Goal: Task Accomplishment & Management: Manage account settings

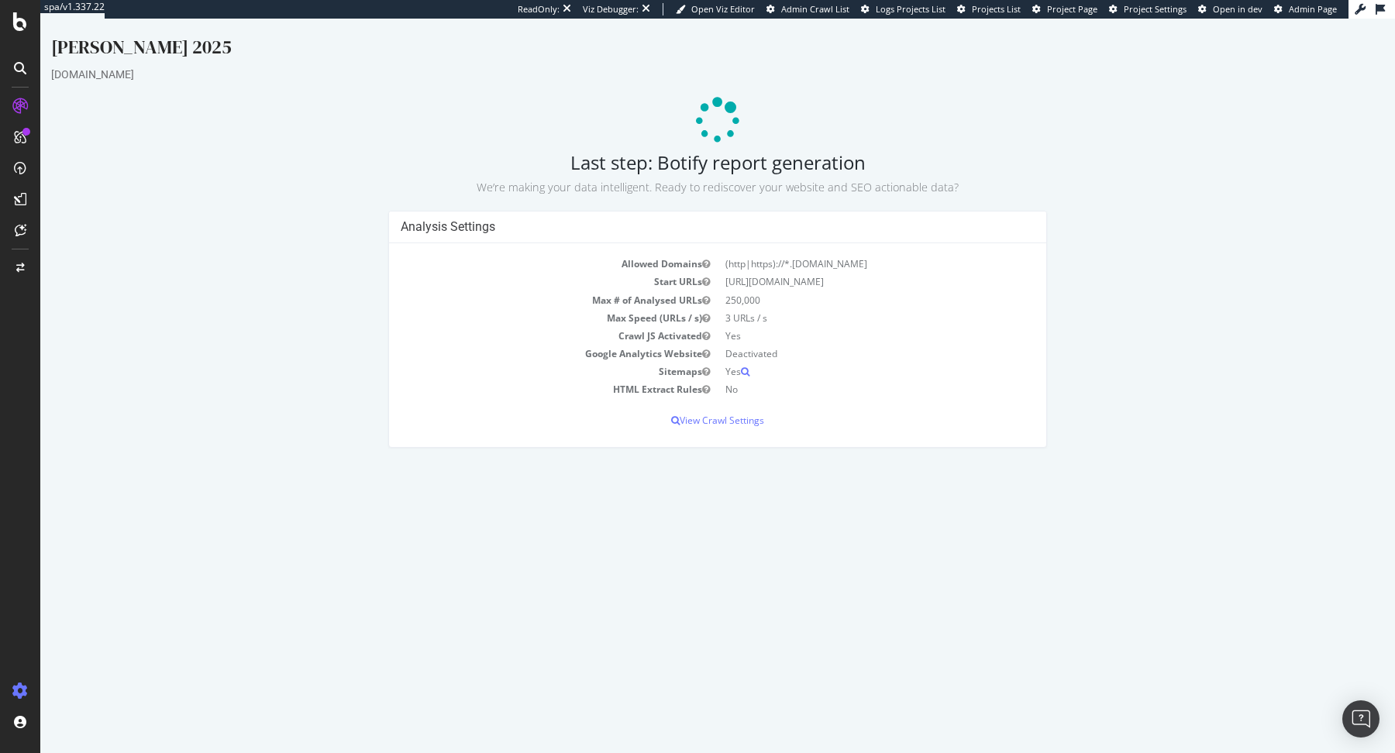
click at [25, 693] on icon at bounding box center [19, 690] width 15 height 15
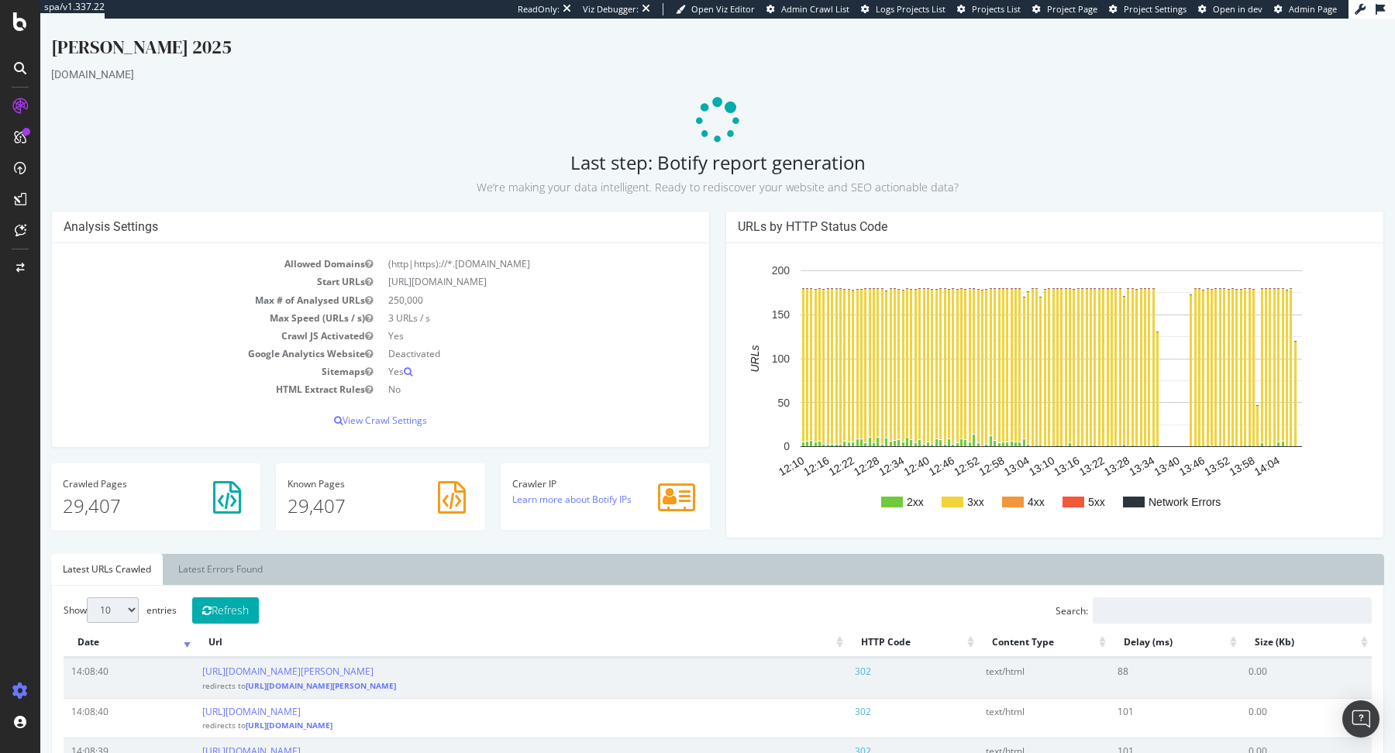
click at [24, 685] on icon at bounding box center [19, 690] width 15 height 15
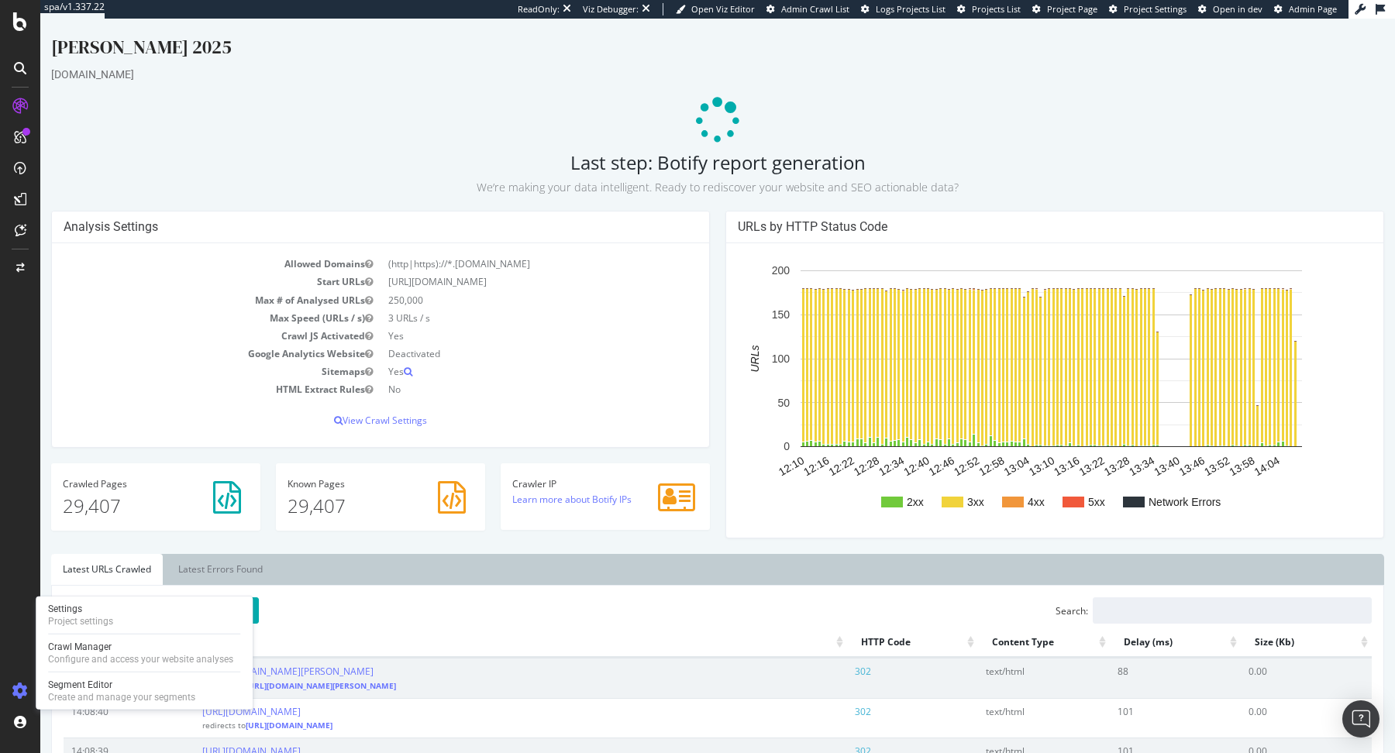
click at [29, 691] on div at bounding box center [20, 691] width 37 height 25
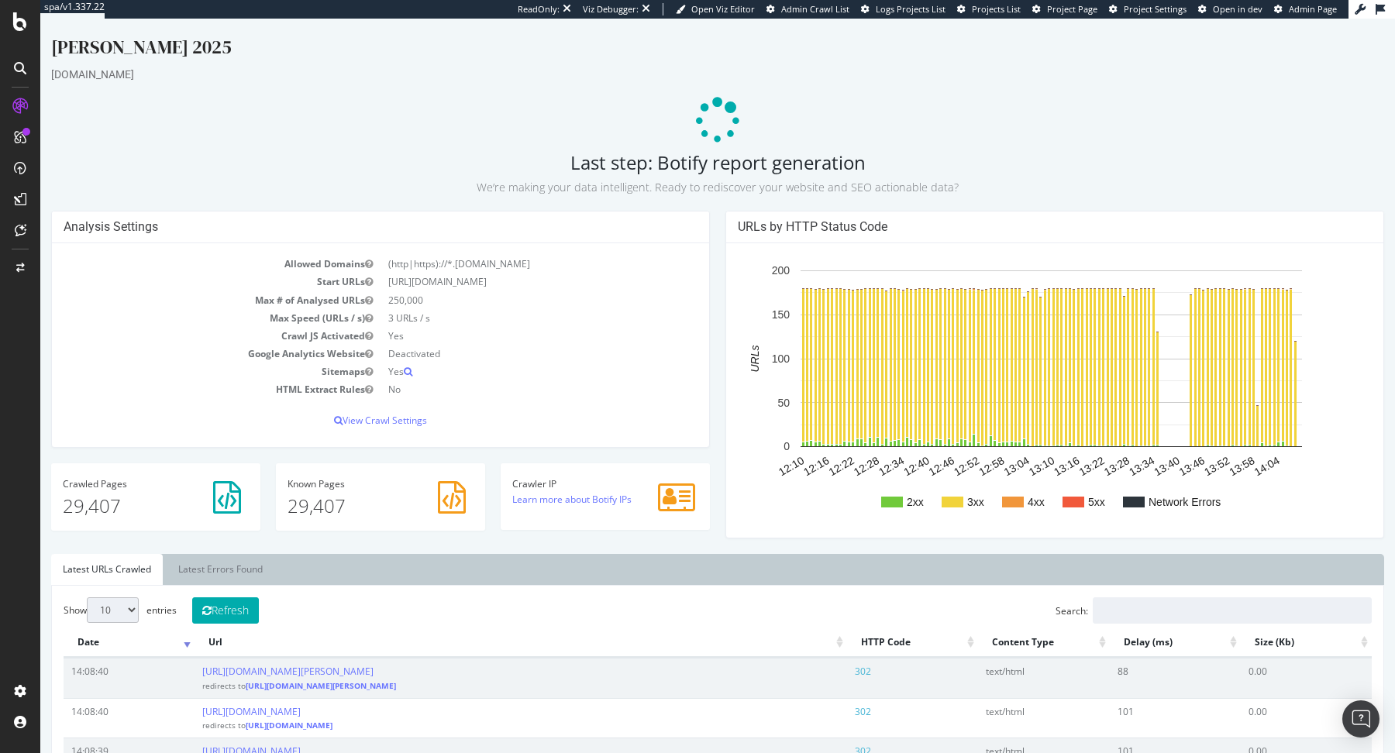
click at [65, 658] on td "14:08:40" at bounding box center [129, 678] width 131 height 40
click at [203, 569] on link "Latest Errors Found" at bounding box center [221, 569] width 108 height 31
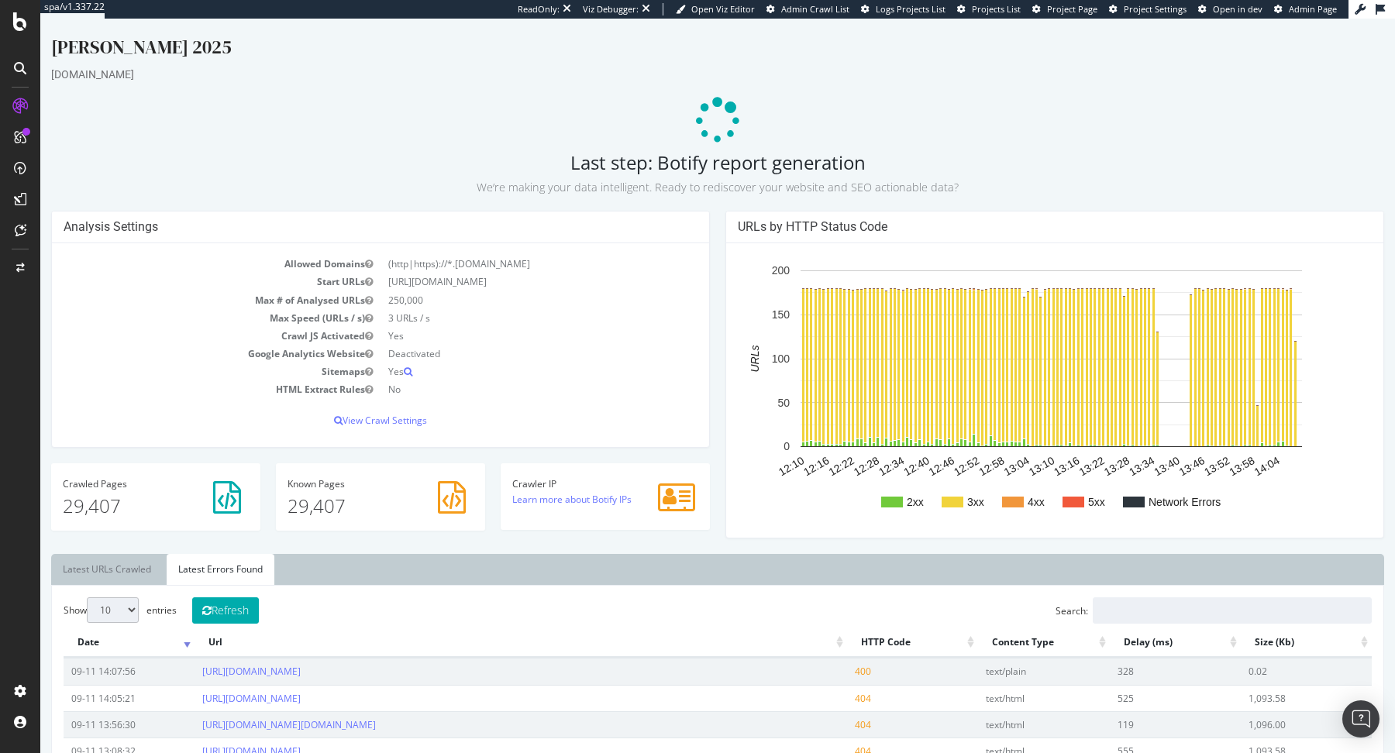
click at [959, 643] on th "HTTP Code" at bounding box center [912, 643] width 131 height 30
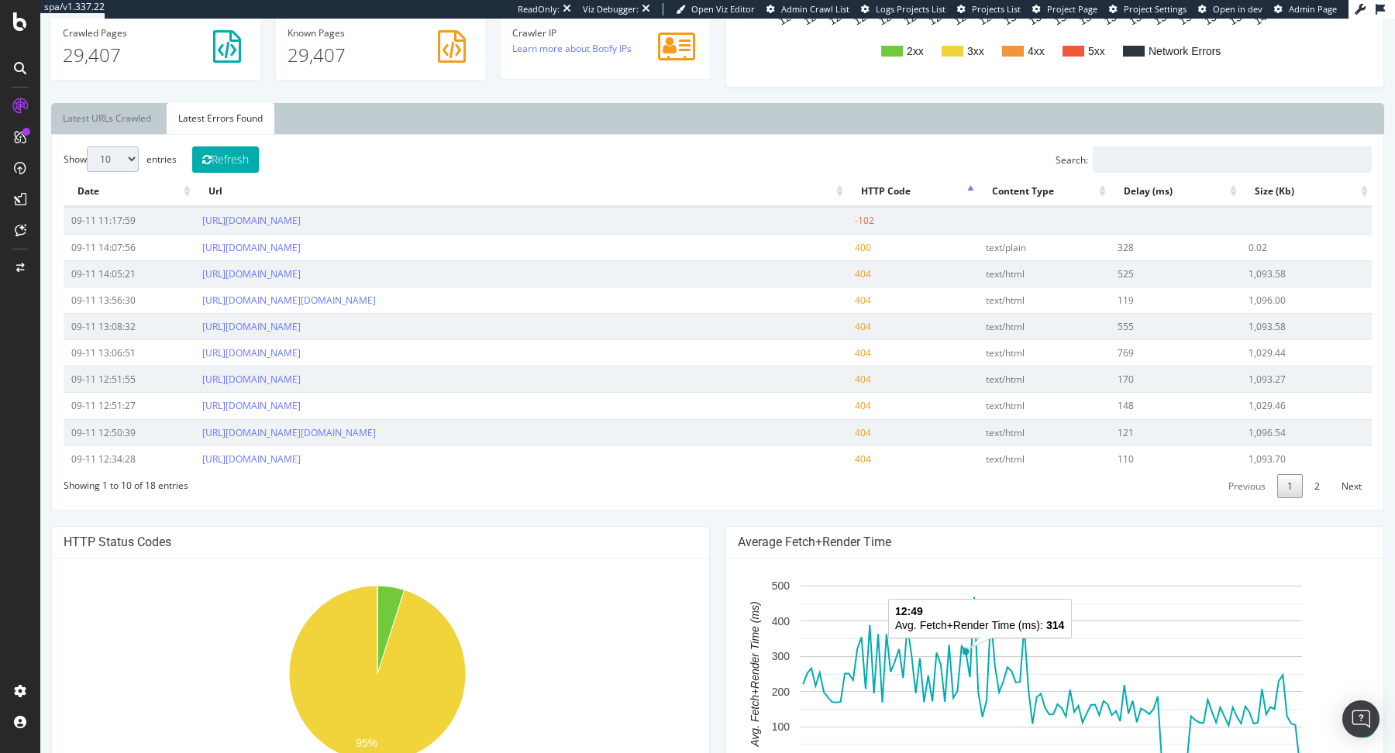
scroll to position [486, 0]
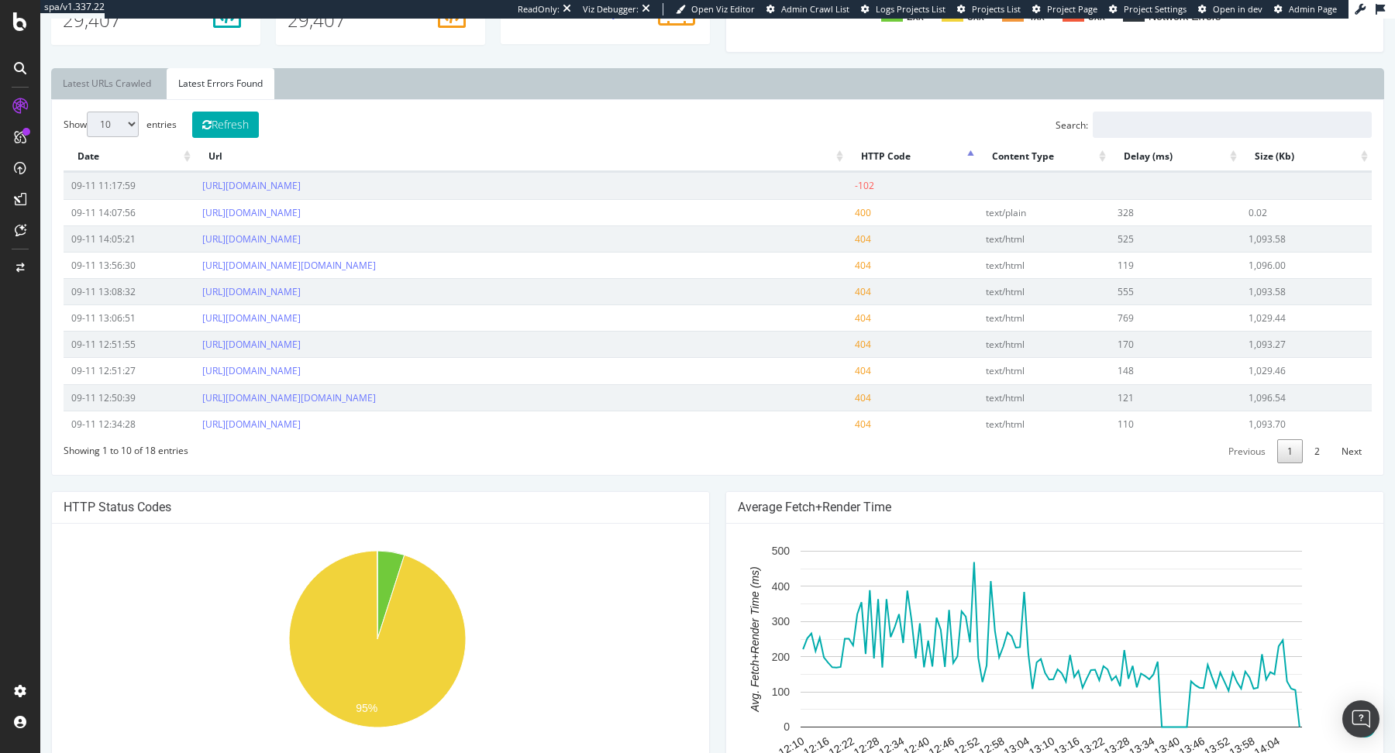
click at [829, 157] on th "Url" at bounding box center [520, 157] width 652 height 30
click at [829, 158] on th "Url" at bounding box center [520, 157] width 652 height 30
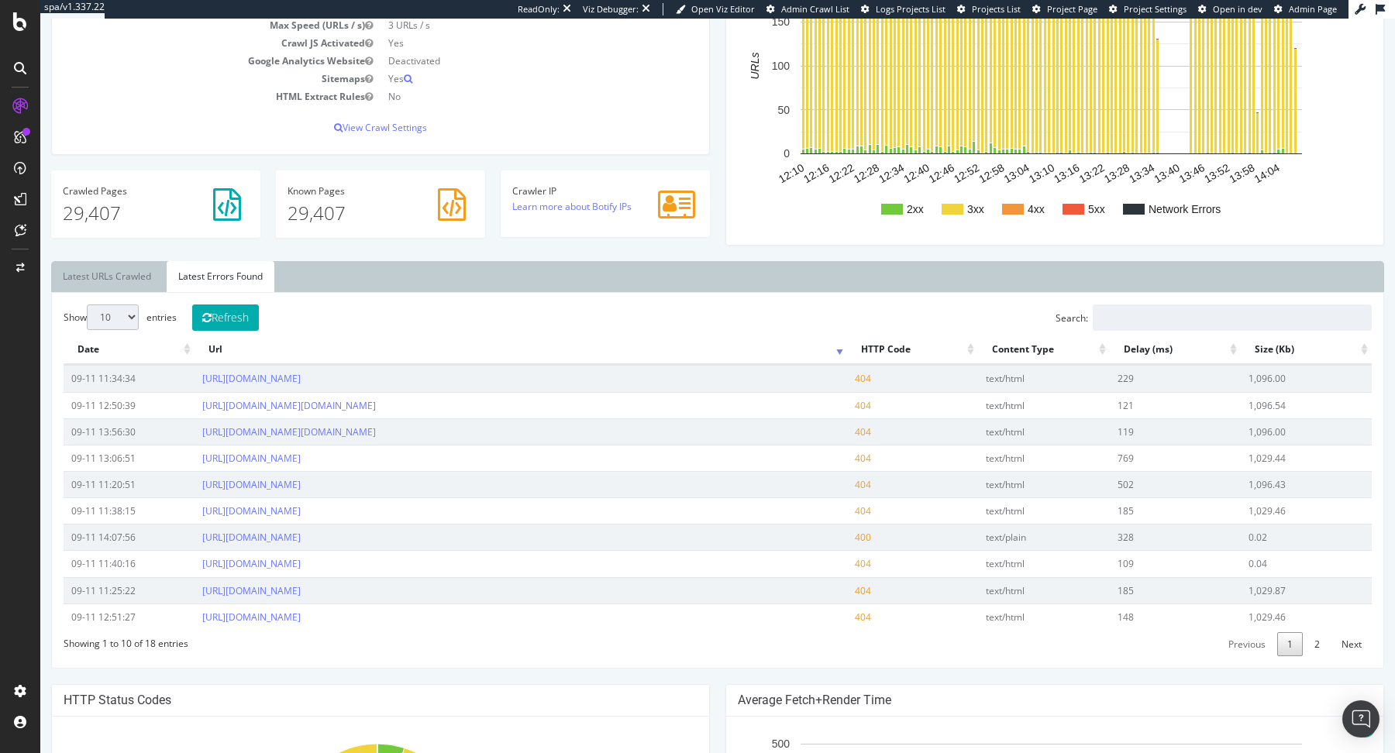
scroll to position [0, 0]
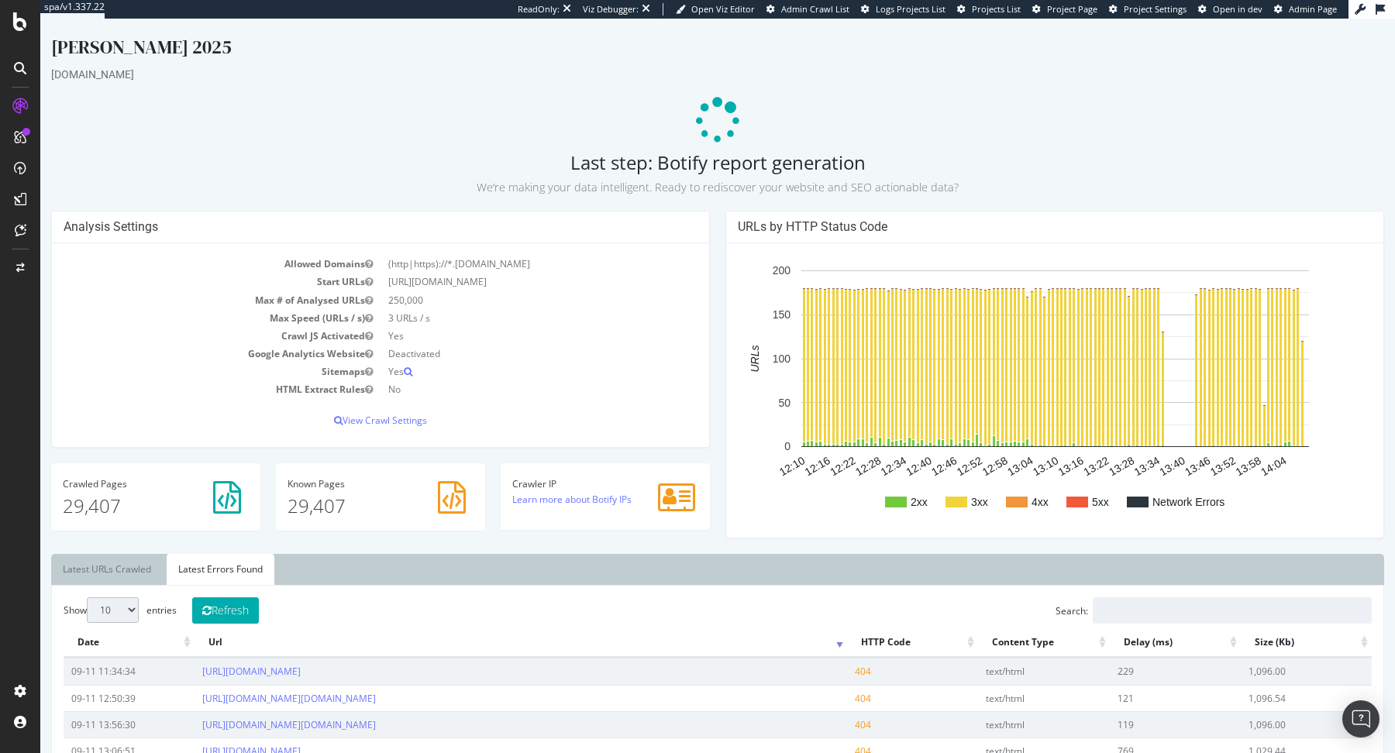
click at [1053, 9] on span "Project Page" at bounding box center [1072, 9] width 50 height 12
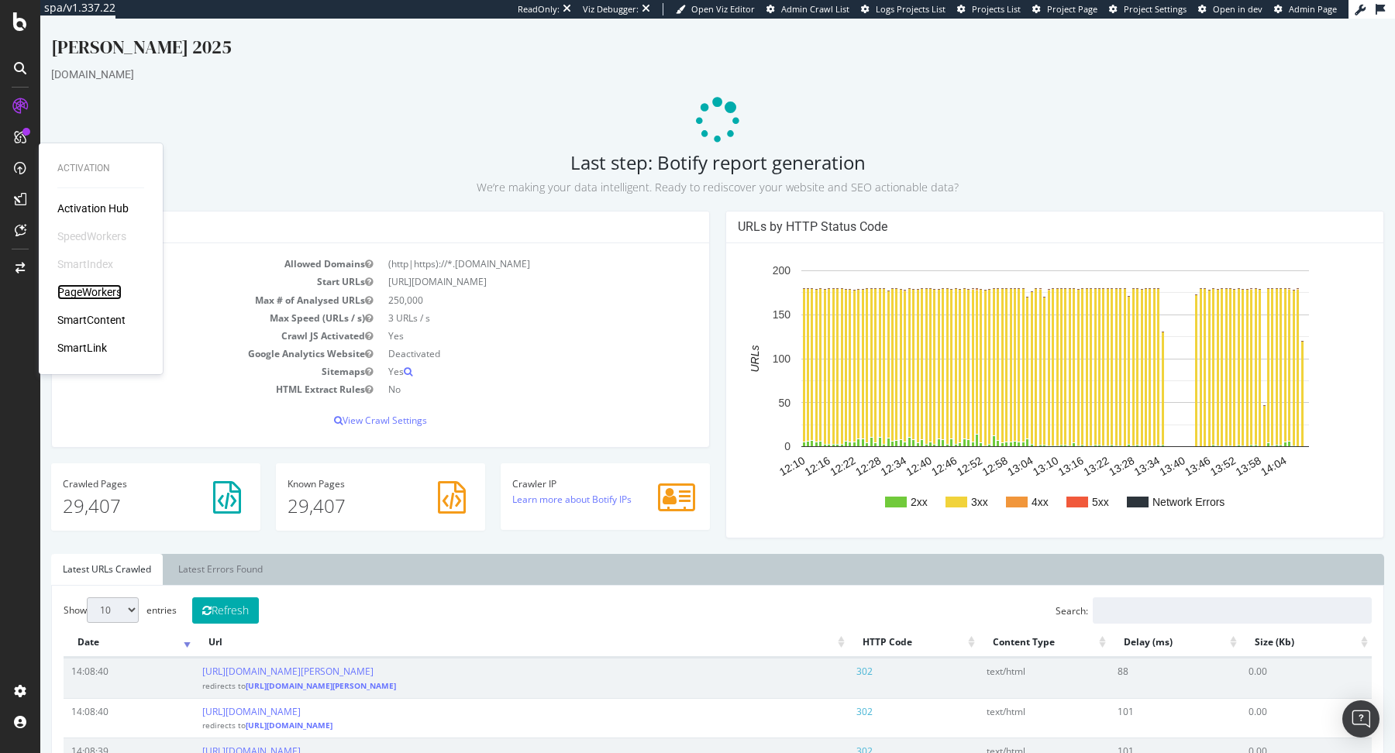
click at [106, 292] on div "PageWorkers" at bounding box center [89, 291] width 64 height 15
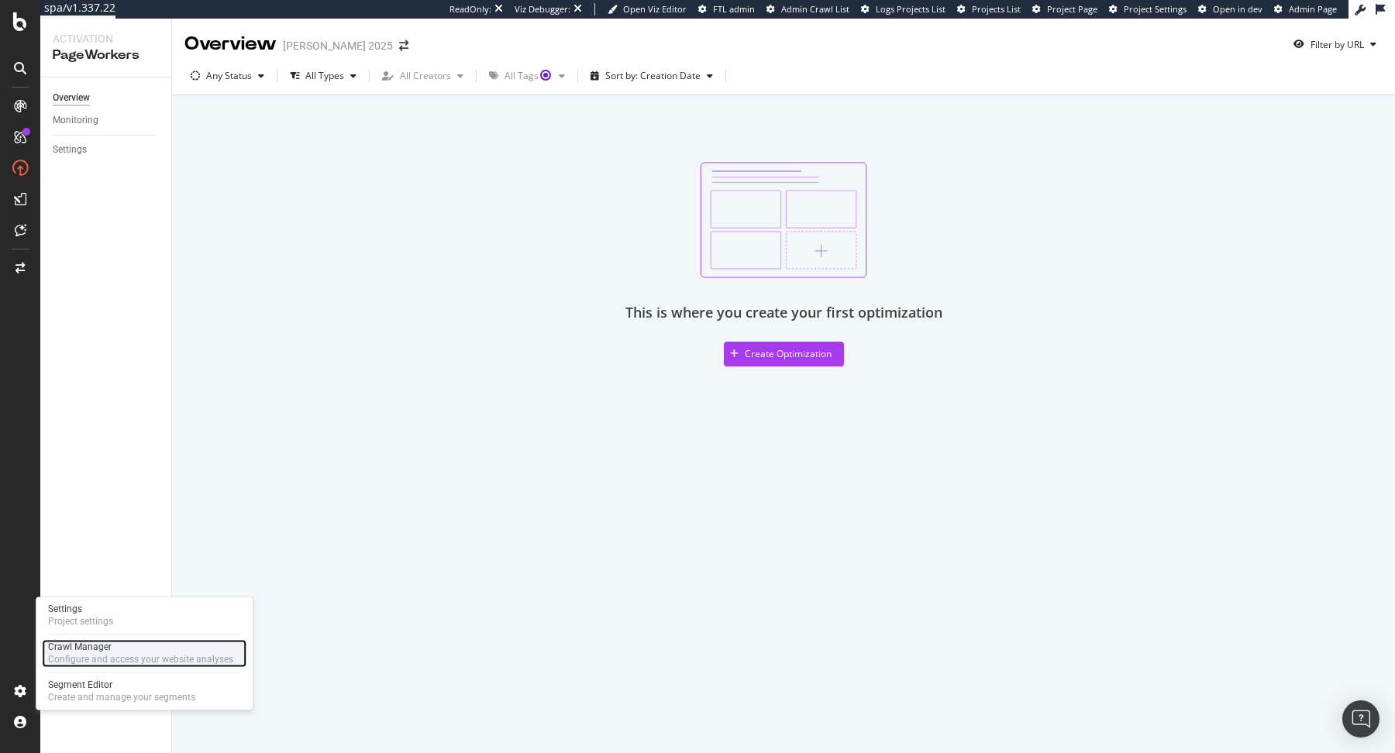
click at [65, 657] on div "Configure and access your website analyses" at bounding box center [140, 659] width 185 height 12
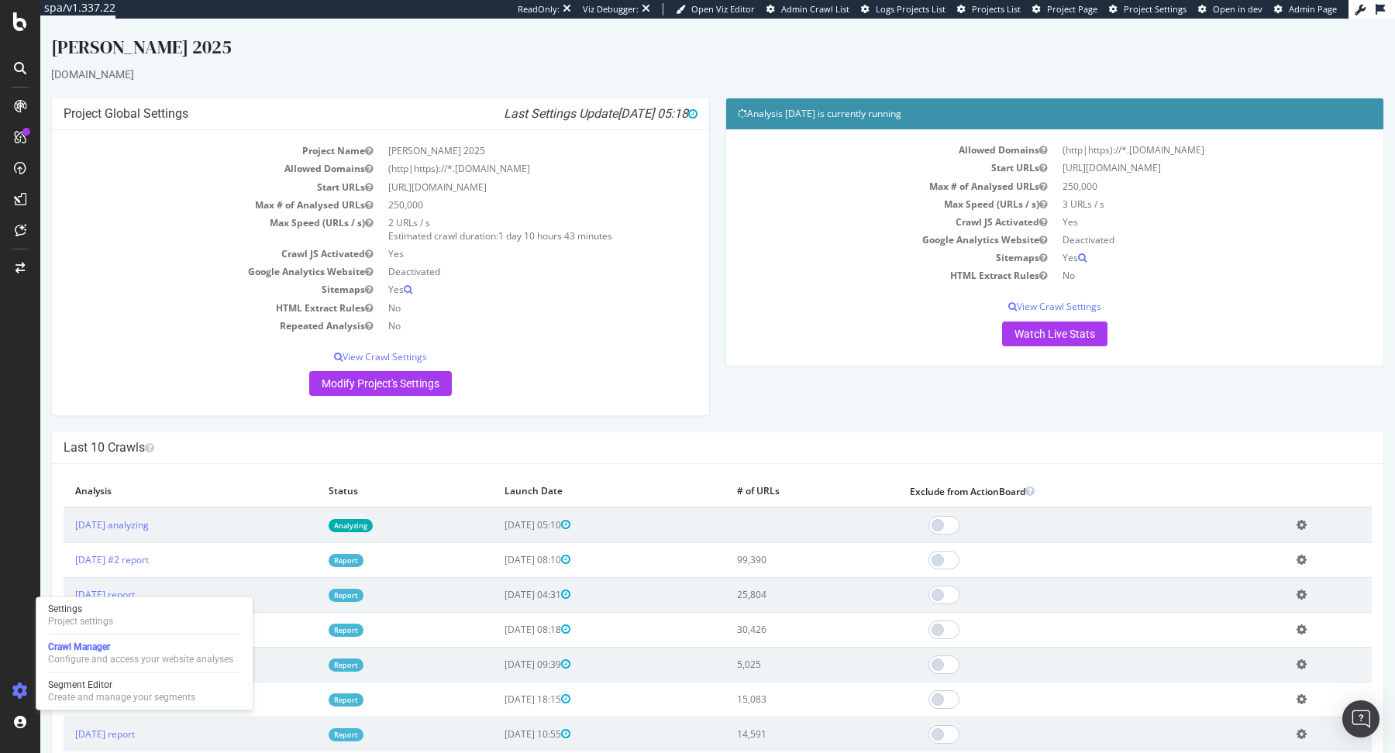
click at [139, 631] on div "Settings Project settings Crawl Manager Configure and access your website analy…" at bounding box center [144, 653] width 217 height 113
click at [118, 622] on div "Settings Project settings" at bounding box center [144, 615] width 205 height 28
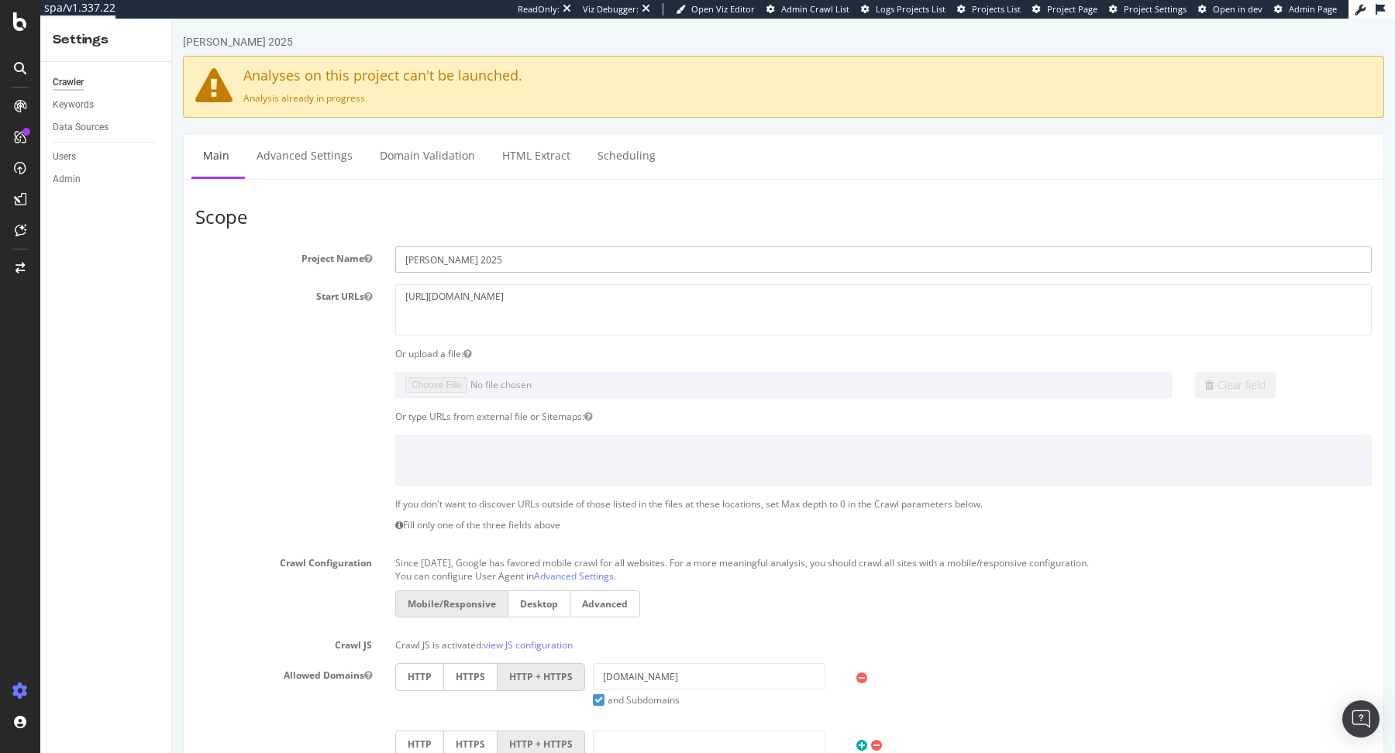
click at [506, 260] on input "Jimmy Fairly 2025" at bounding box center [883, 259] width 976 height 26
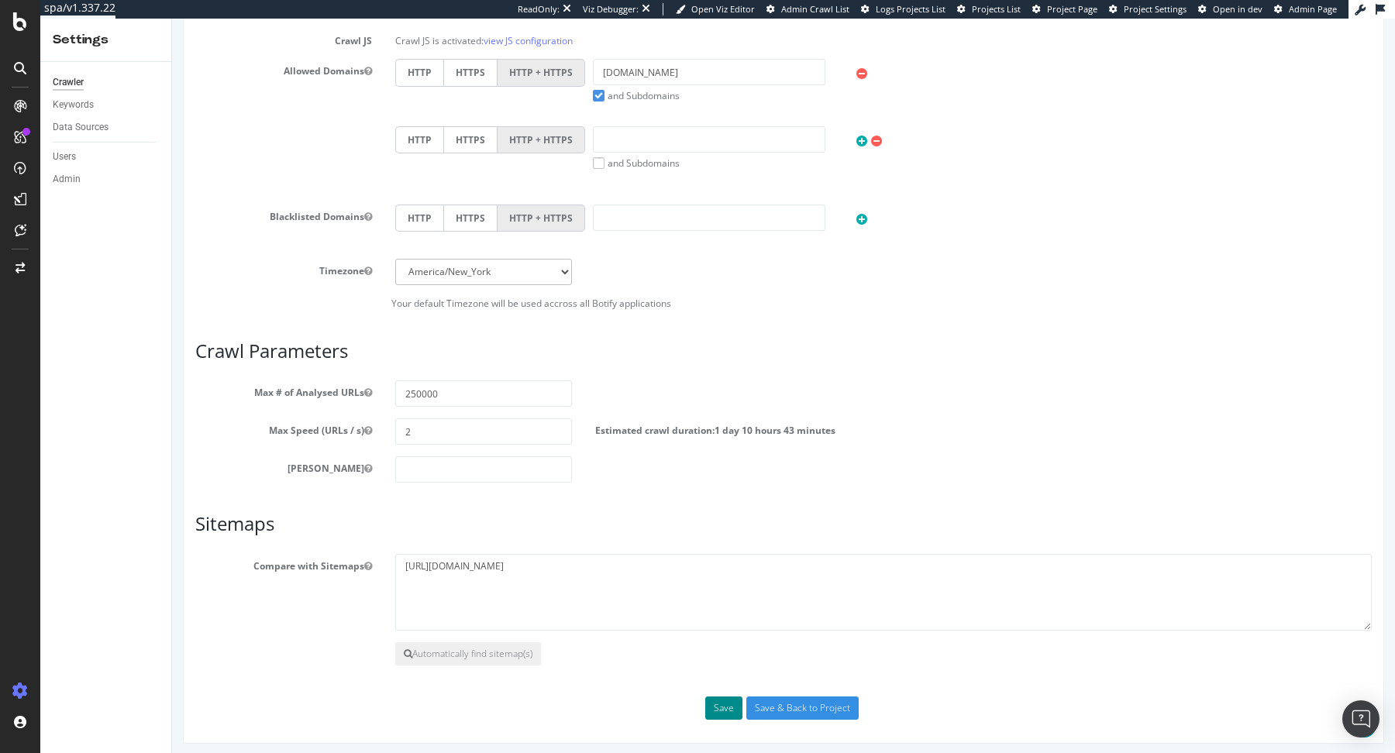
type input "[PERSON_NAME]"
click at [721, 697] on button "Save" at bounding box center [723, 707] width 37 height 23
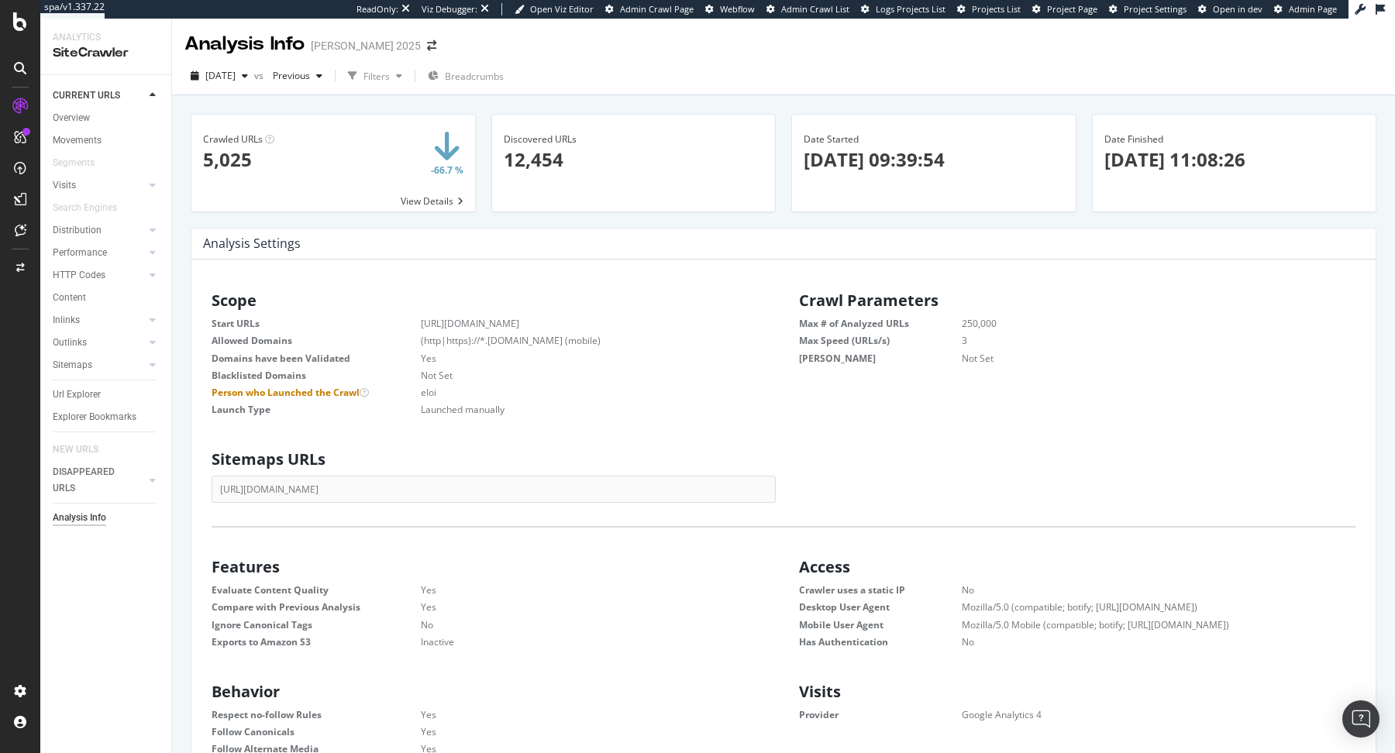
scroll to position [247, 563]
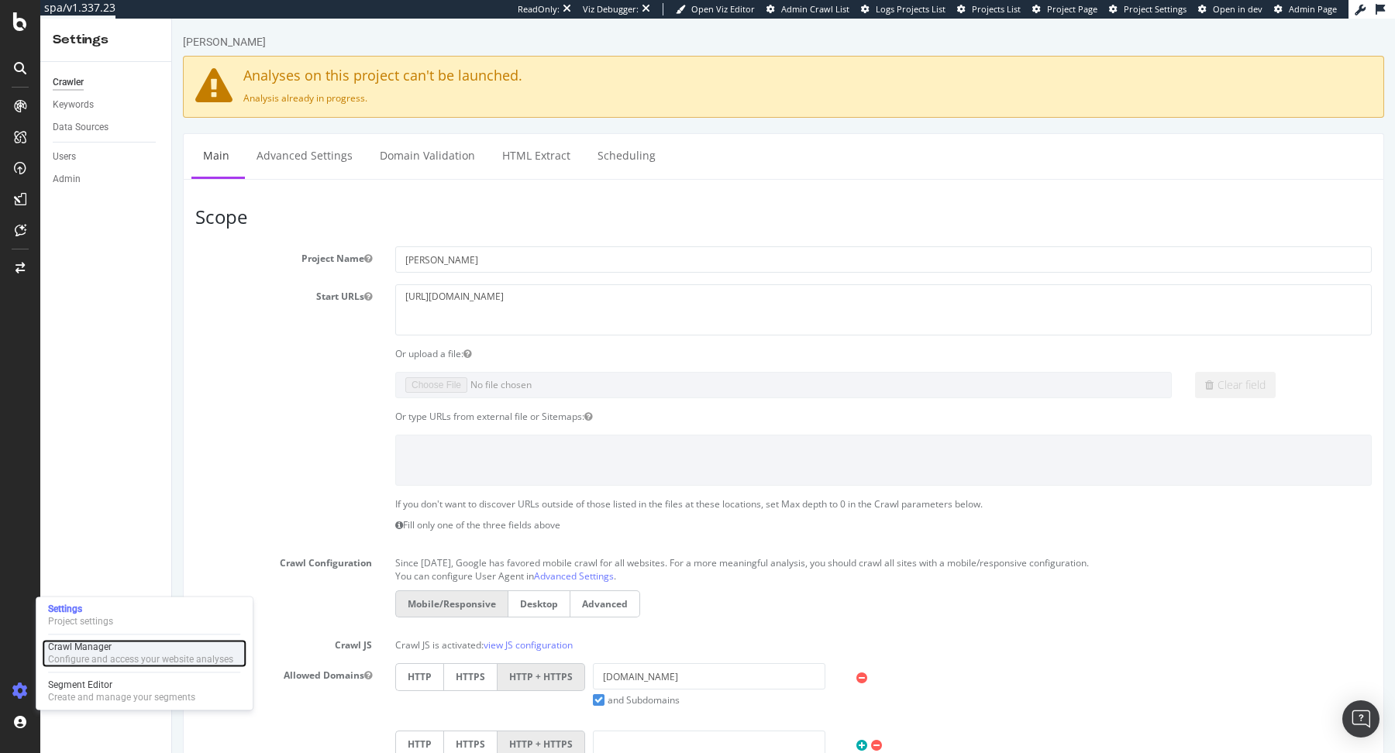
click at [79, 653] on div "Crawl Manager" at bounding box center [140, 647] width 185 height 12
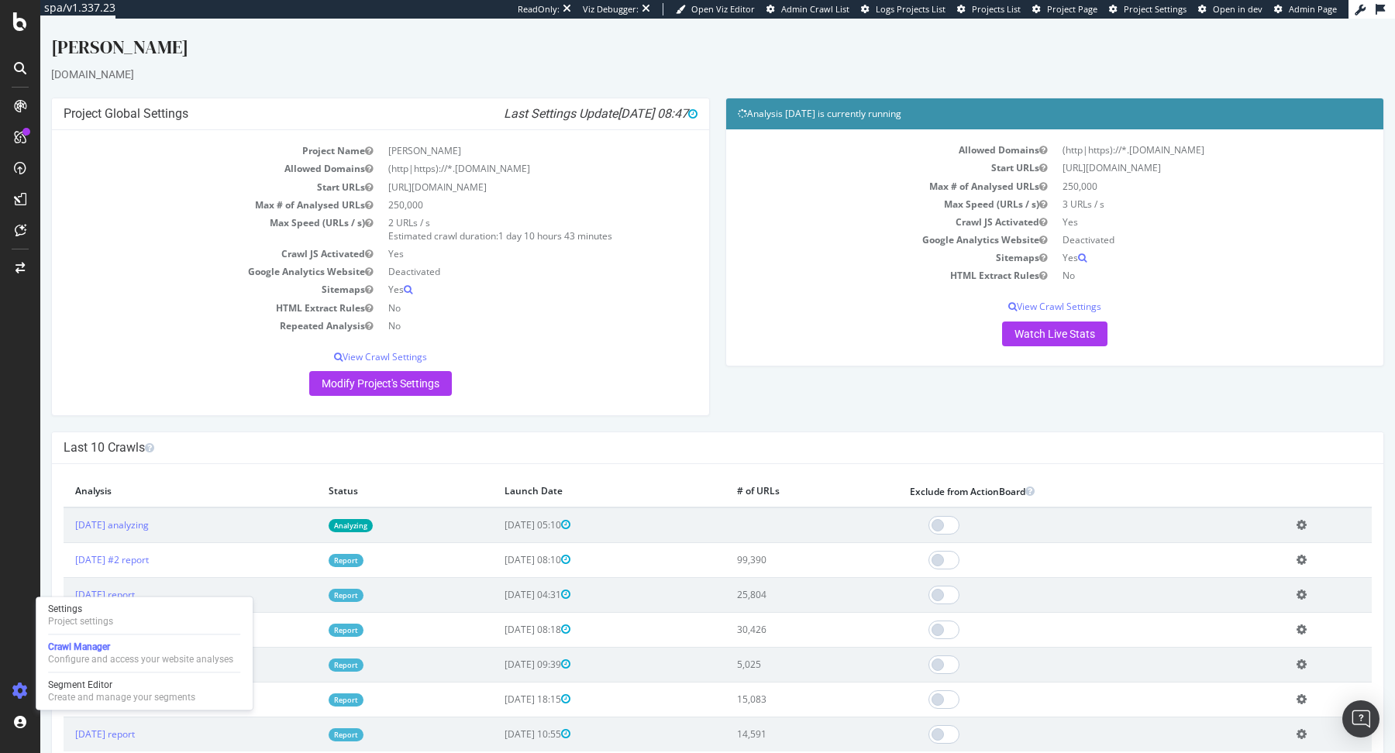
click at [363, 561] on link "Report" at bounding box center [345, 560] width 35 height 13
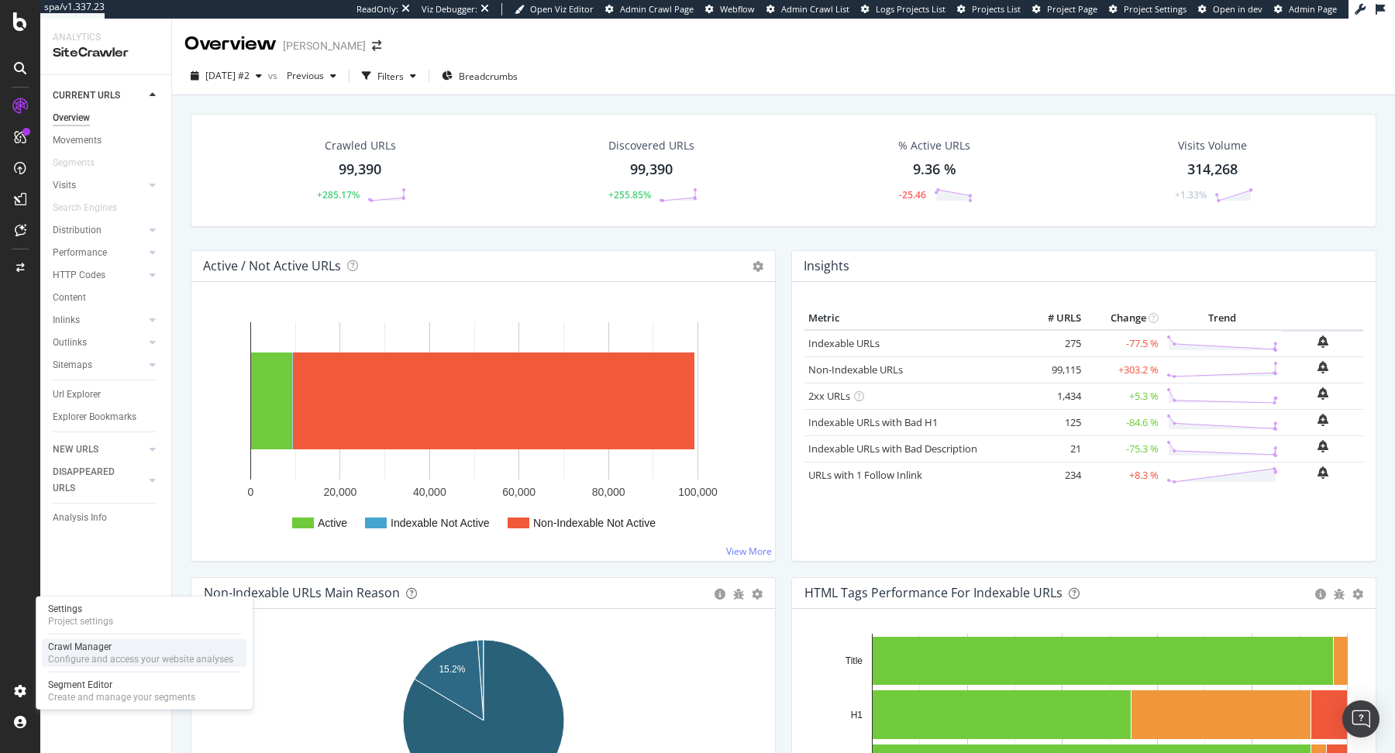
click at [60, 664] on div "Configure and access your website analyses" at bounding box center [140, 659] width 185 height 12
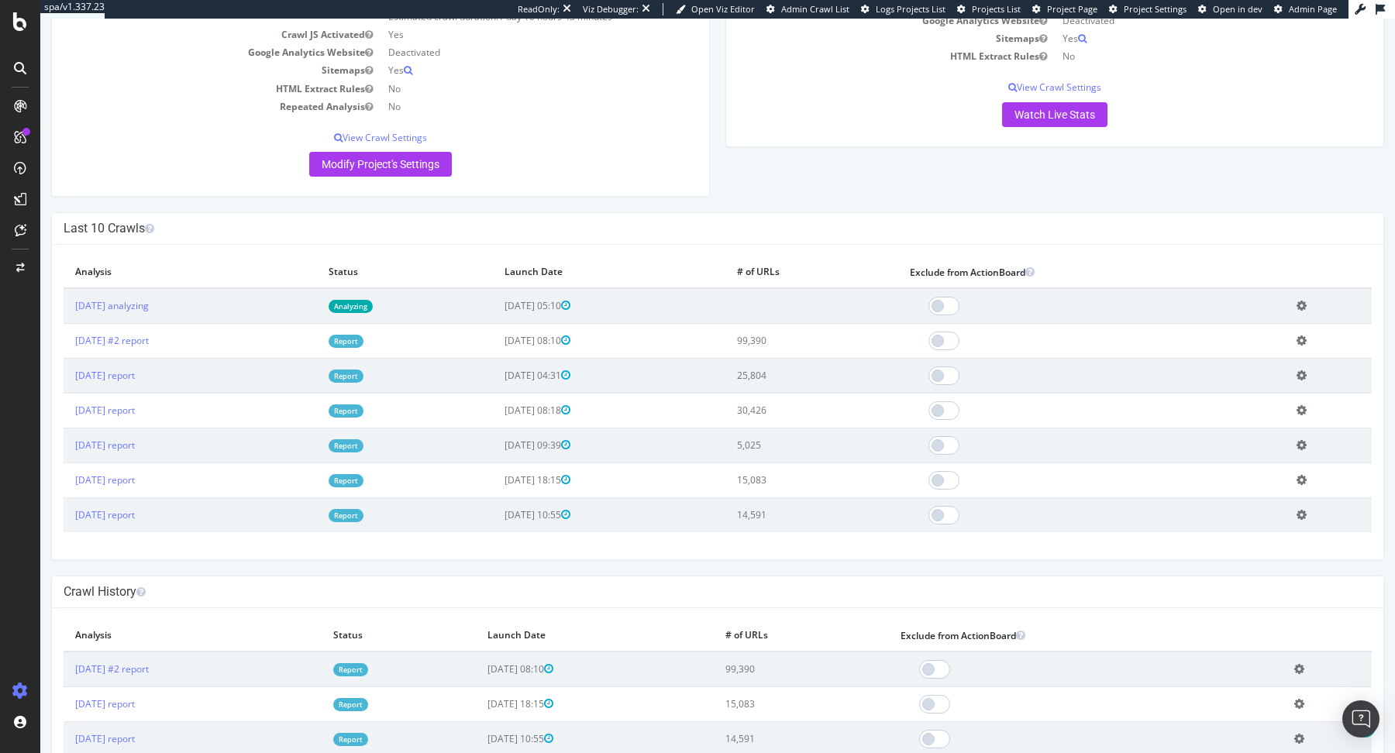
scroll to position [260, 0]
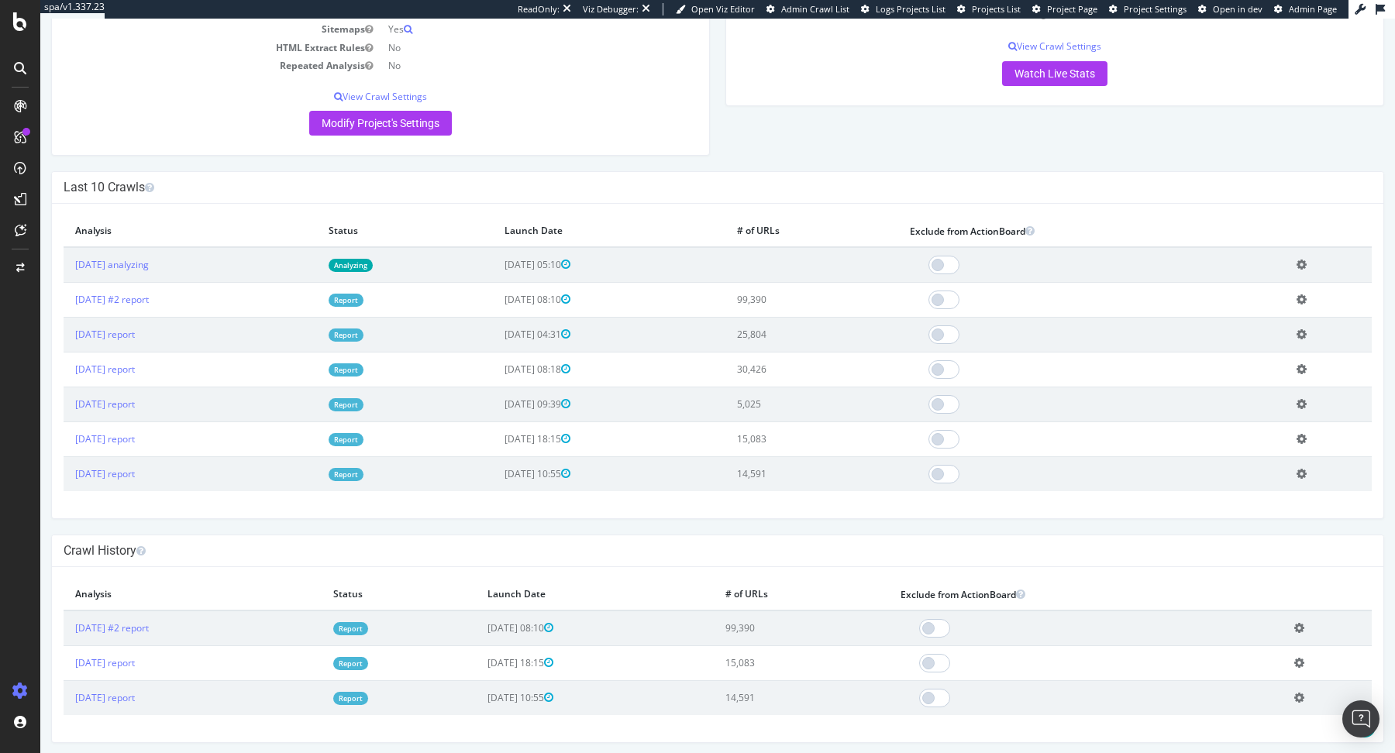
click at [368, 696] on link "Report" at bounding box center [350, 698] width 35 height 13
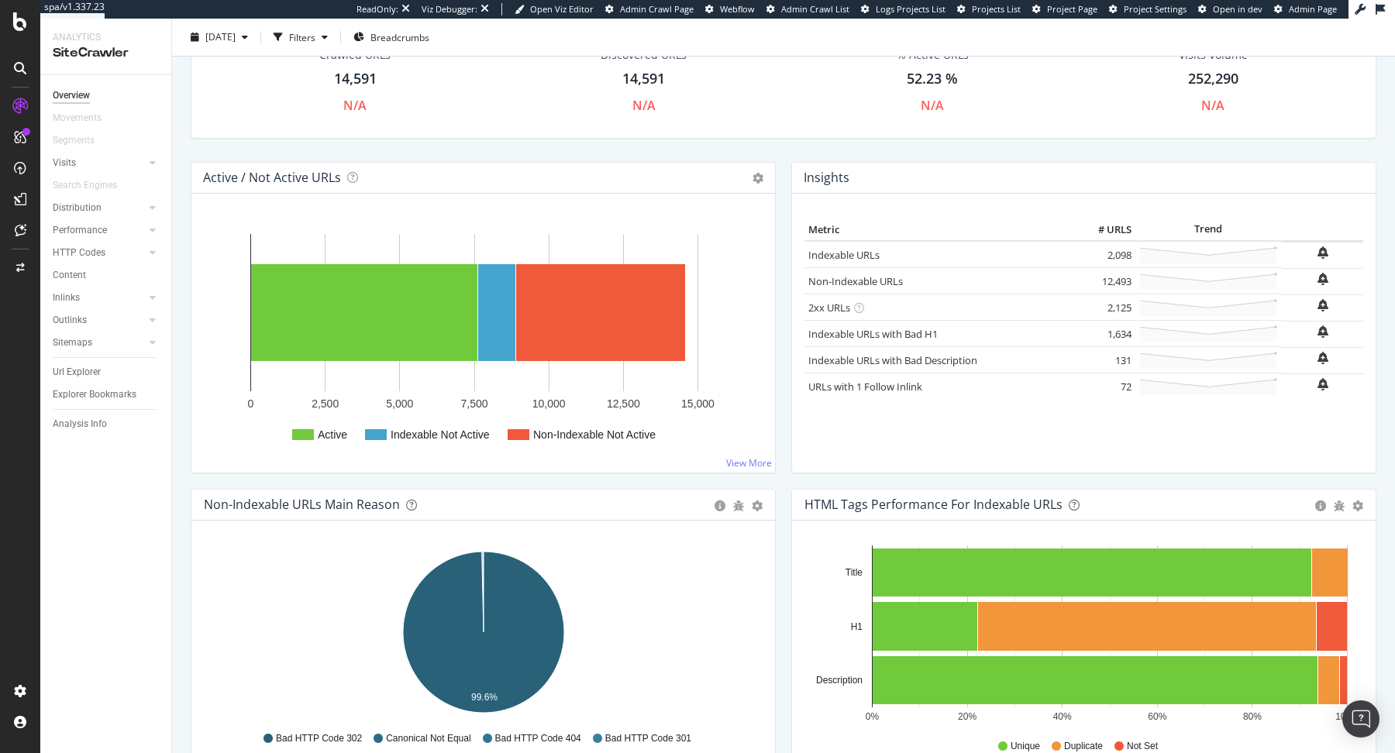
scroll to position [107, 0]
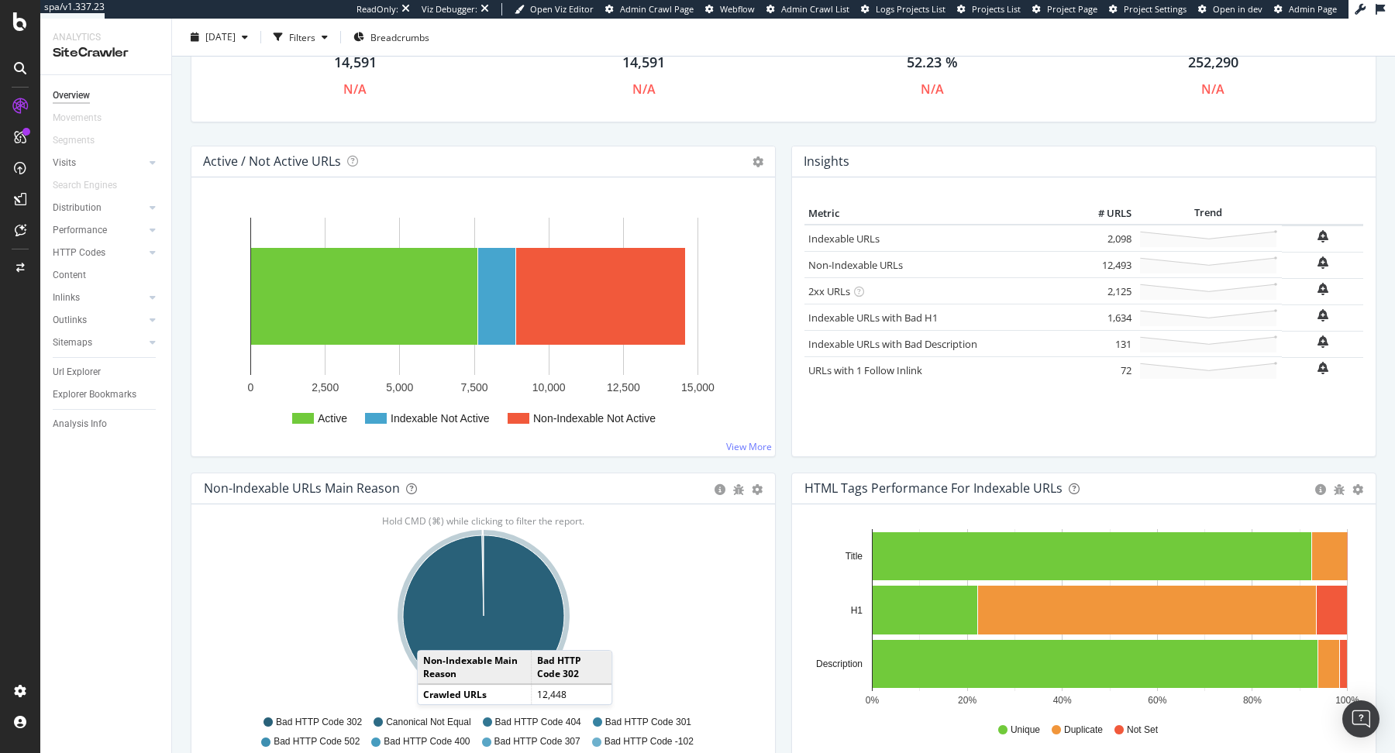
click at [432, 632] on icon "A chart." at bounding box center [483, 615] width 161 height 161
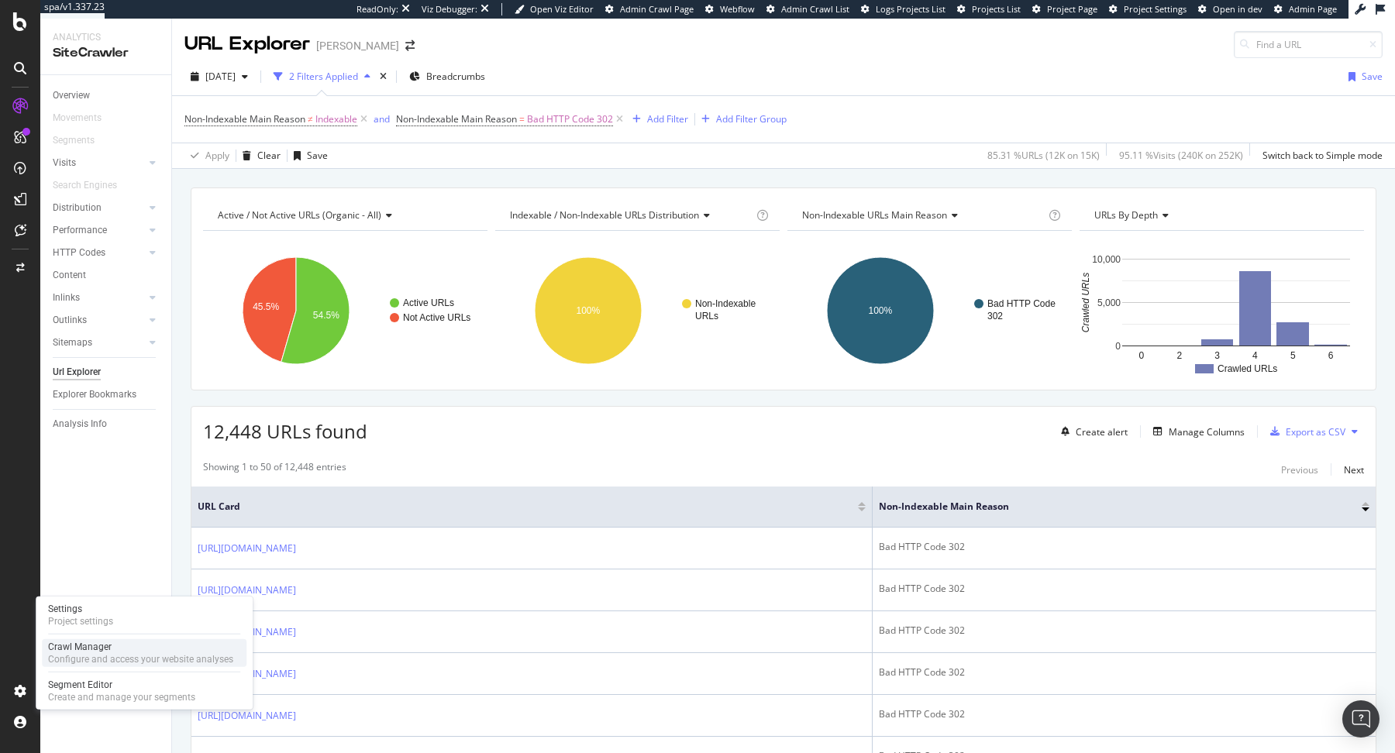
click at [59, 655] on div "Configure and access your website analyses" at bounding box center [140, 659] width 185 height 12
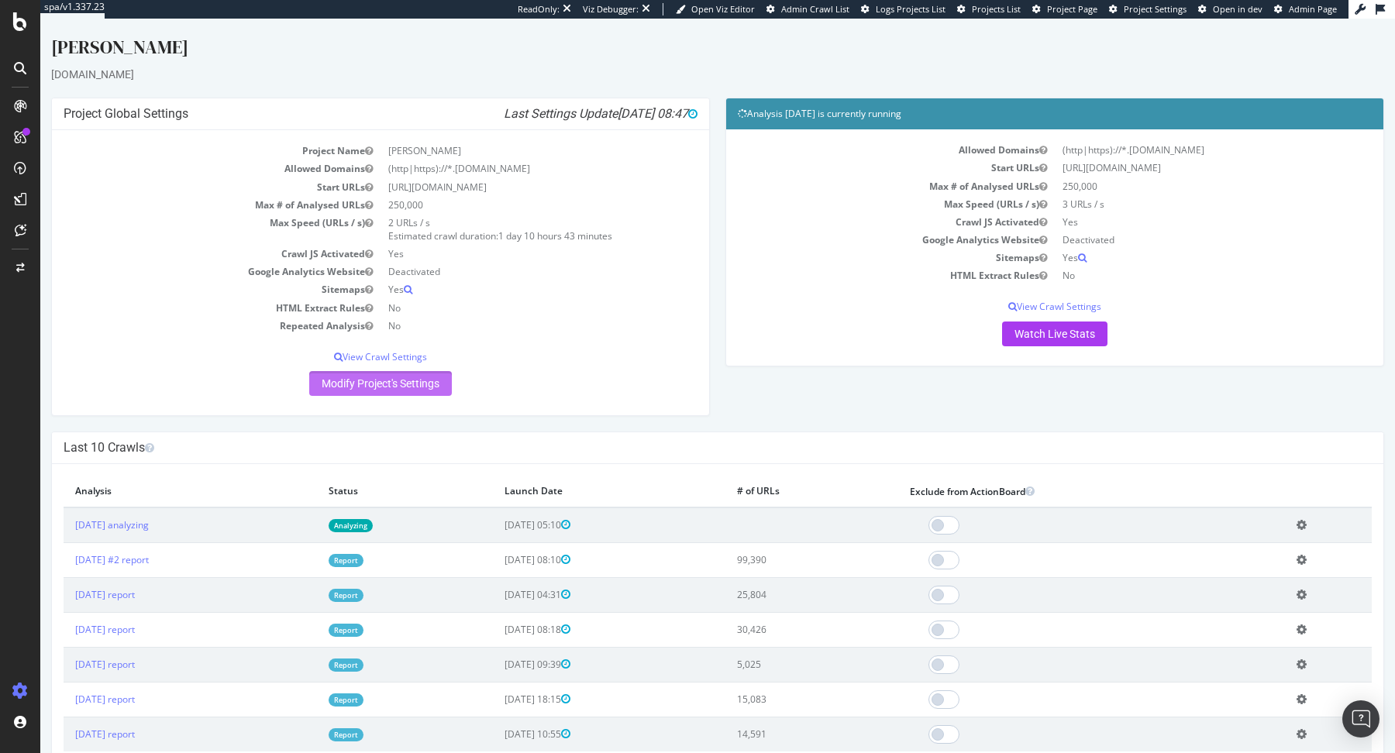
click at [442, 387] on link "Modify Project's Settings" at bounding box center [380, 383] width 143 height 25
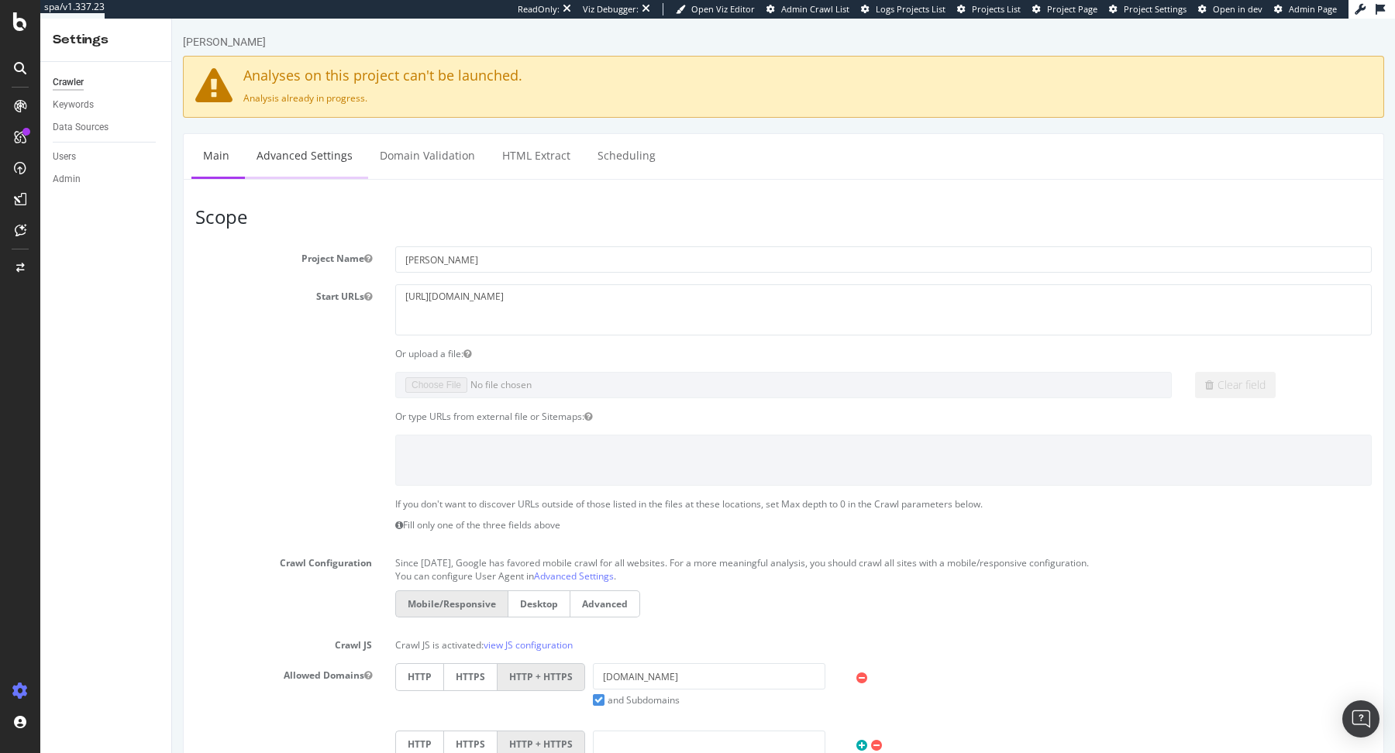
click at [317, 156] on link "Advanced Settings" at bounding box center [304, 155] width 119 height 43
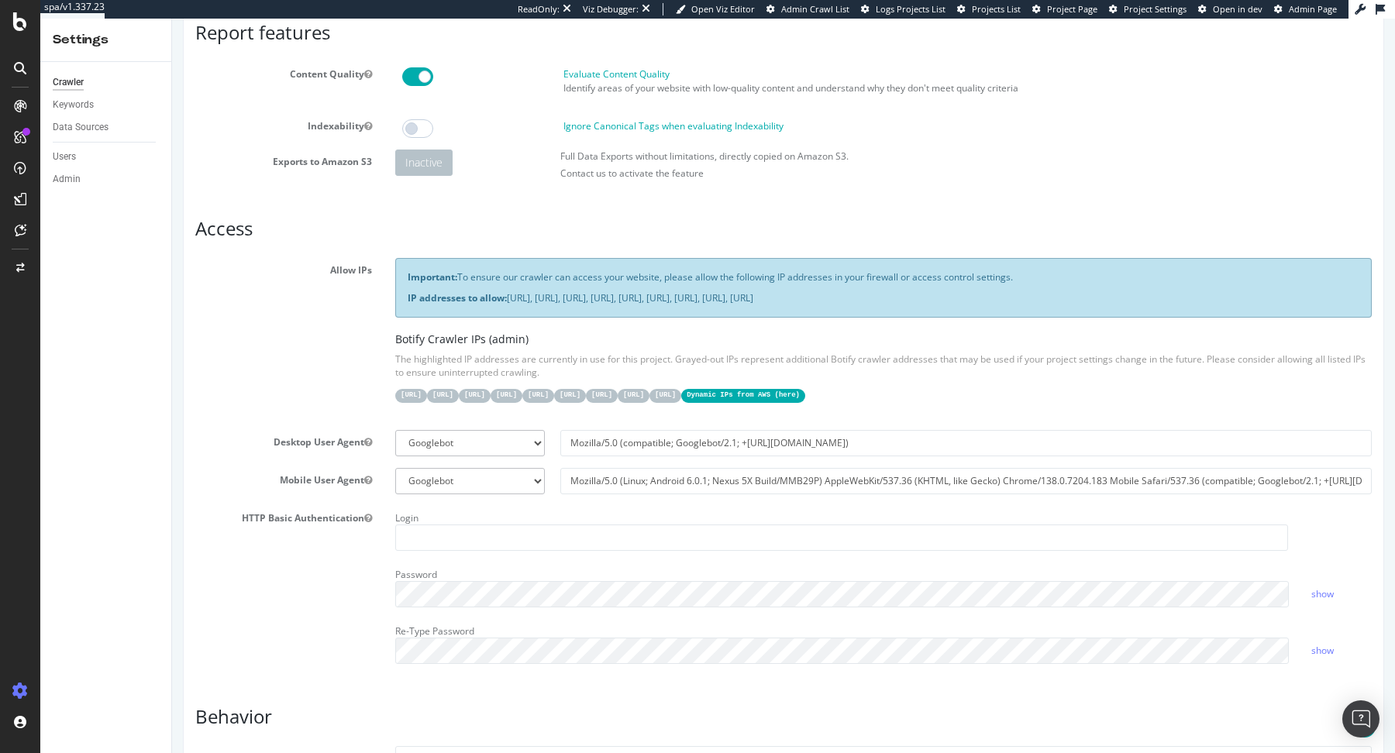
scroll to position [186, 0]
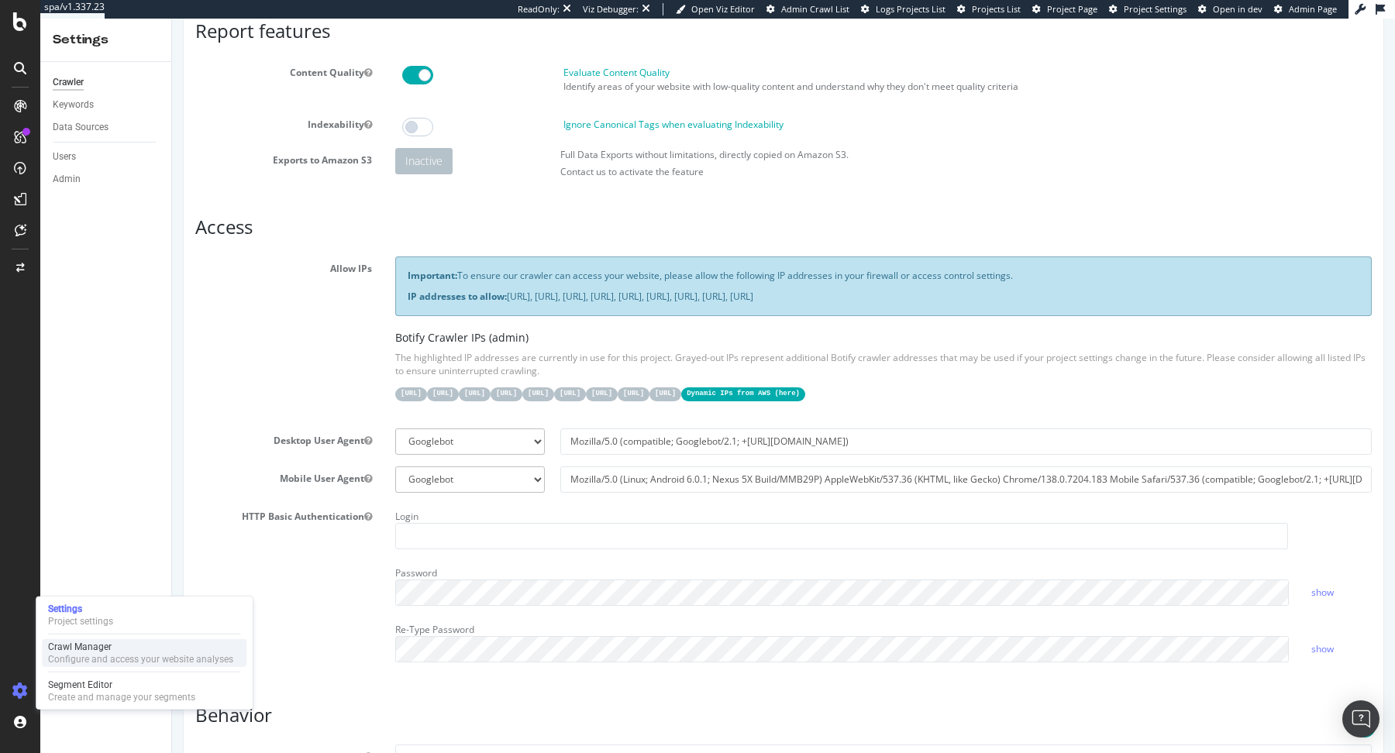
click at [69, 661] on div "Configure and access your website analyses" at bounding box center [140, 659] width 185 height 12
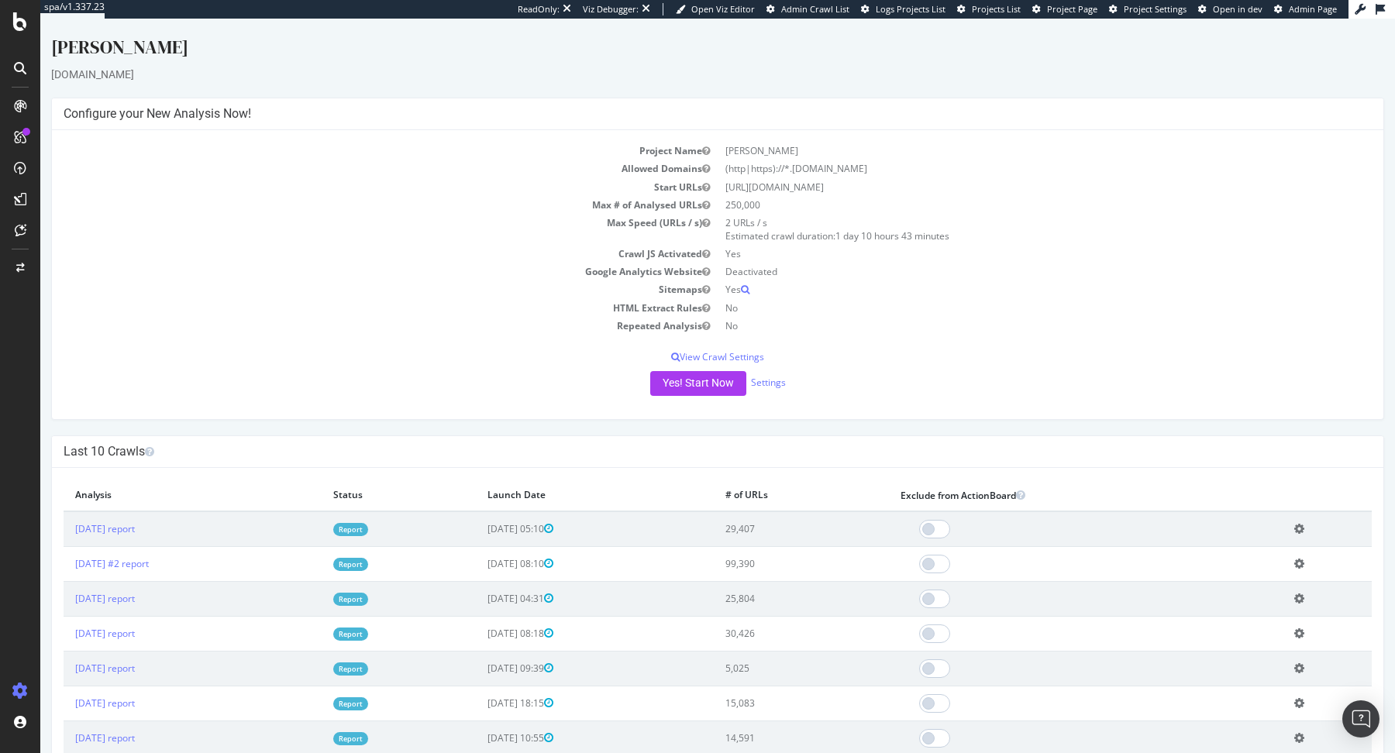
click at [368, 525] on link "Report" at bounding box center [350, 529] width 35 height 13
